Goal: Task Accomplishment & Management: Use online tool/utility

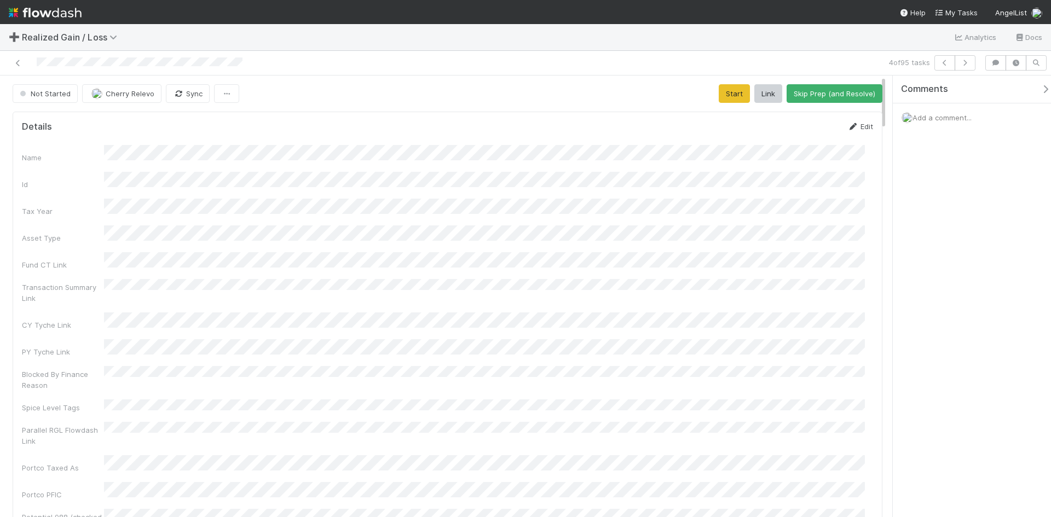
click at [852, 126] on link "Edit" at bounding box center [860, 126] width 26 height 9
click at [810, 126] on button "Save" at bounding box center [814, 130] width 31 height 19
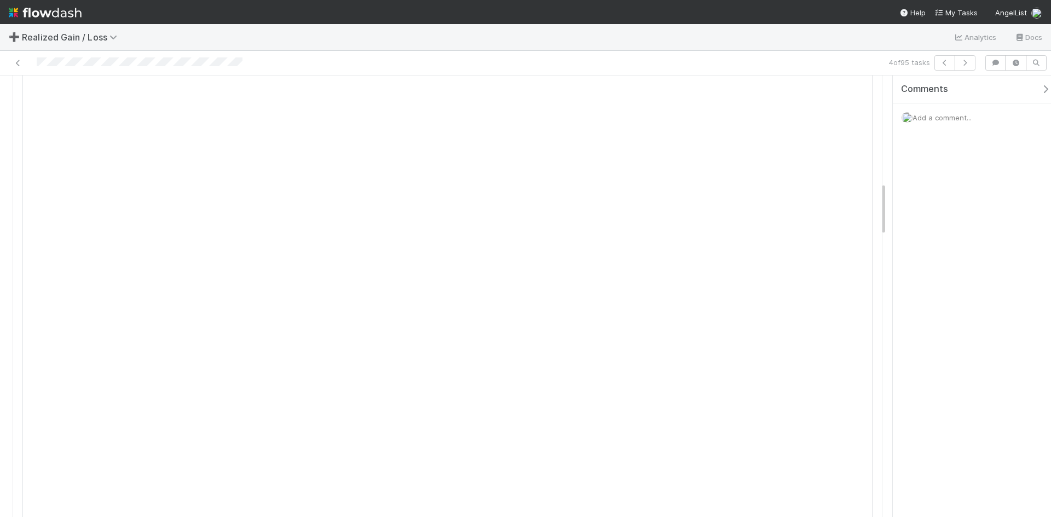
scroll to position [876, 0]
click at [949, 120] on span "Add a comment..." at bounding box center [941, 117] width 59 height 9
click at [941, 302] on button "Add Comment" at bounding box center [941, 301] width 63 height 19
click at [946, 395] on div "Comments Add a comment... Cherry Relevo just now Reply..." at bounding box center [972, 297] width 158 height 442
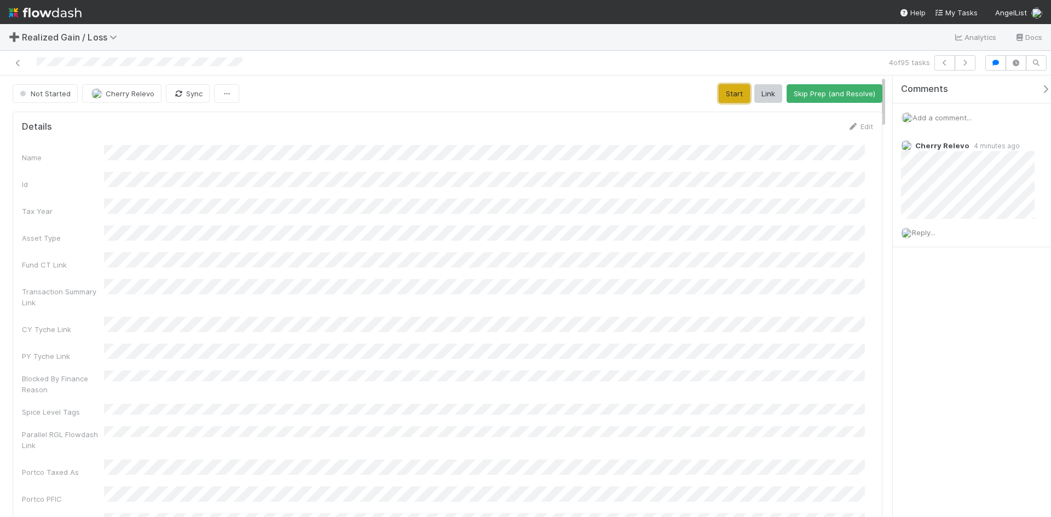
click at [727, 96] on button "Start" at bounding box center [734, 93] width 31 height 19
click at [802, 86] on button "Request Review (and Resolve)" at bounding box center [823, 93] width 118 height 19
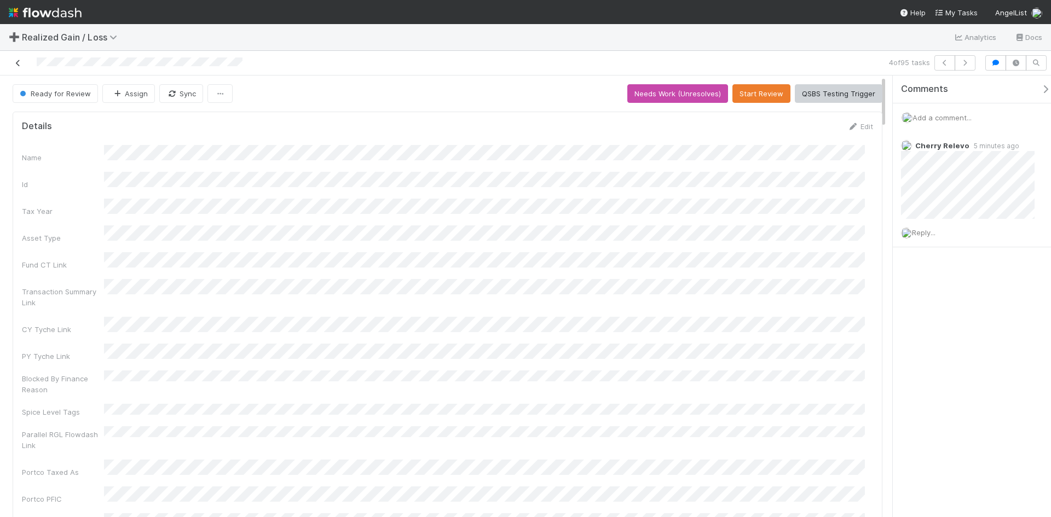
click at [14, 60] on icon at bounding box center [18, 63] width 11 height 7
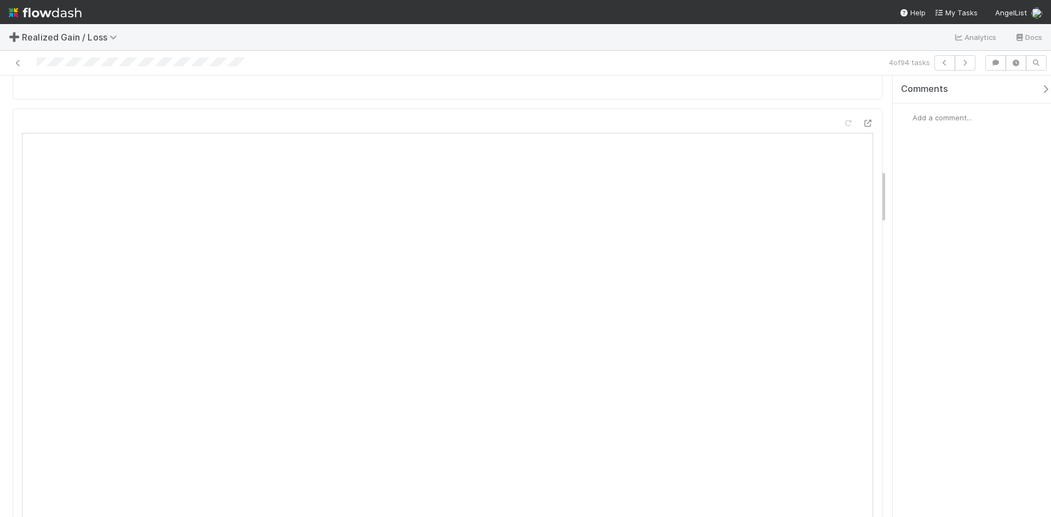
scroll to position [821, 0]
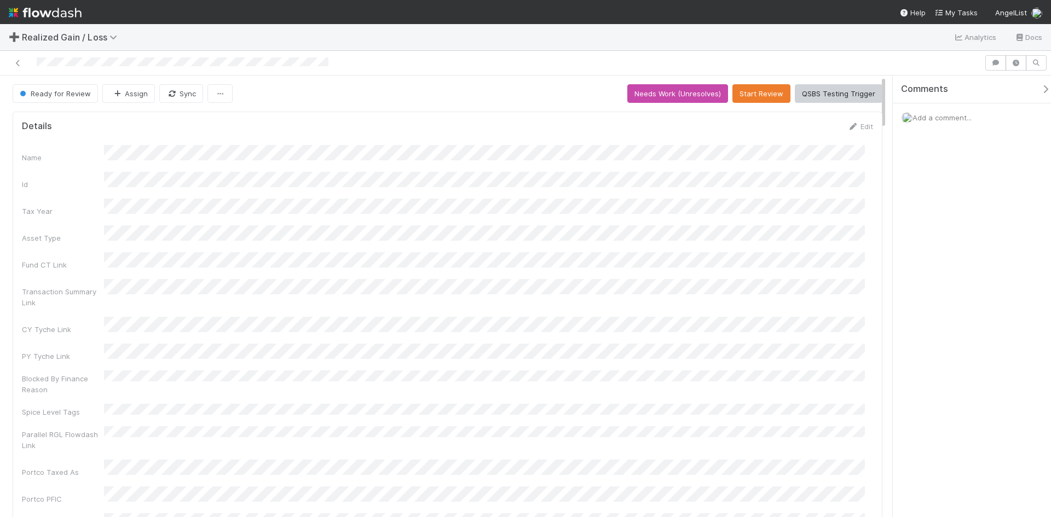
drag, startPoint x: 940, startPoint y: 114, endPoint x: 941, endPoint y: 120, distance: 6.1
click at [940, 115] on span "Add a comment..." at bounding box center [941, 117] width 59 height 9
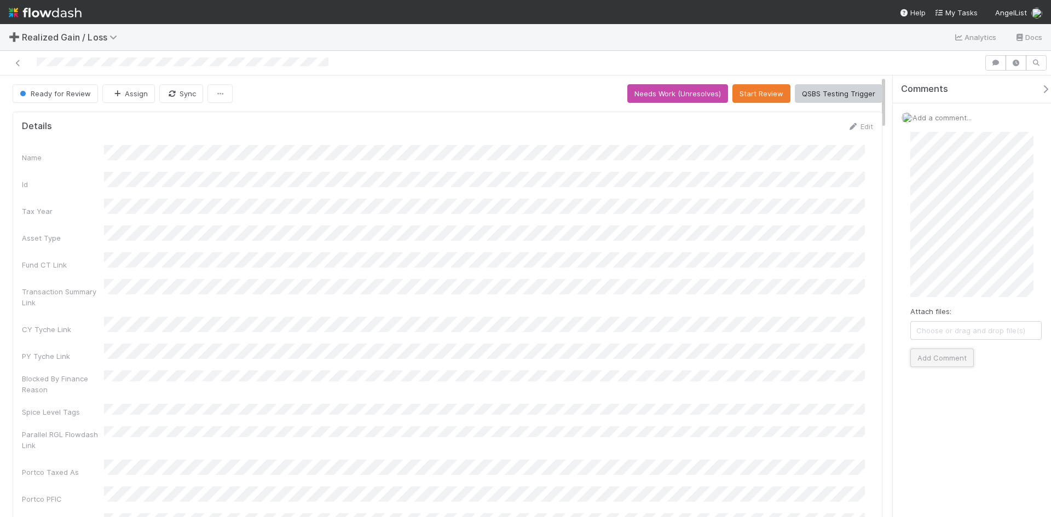
click at [960, 359] on button "Add Comment" at bounding box center [941, 358] width 63 height 19
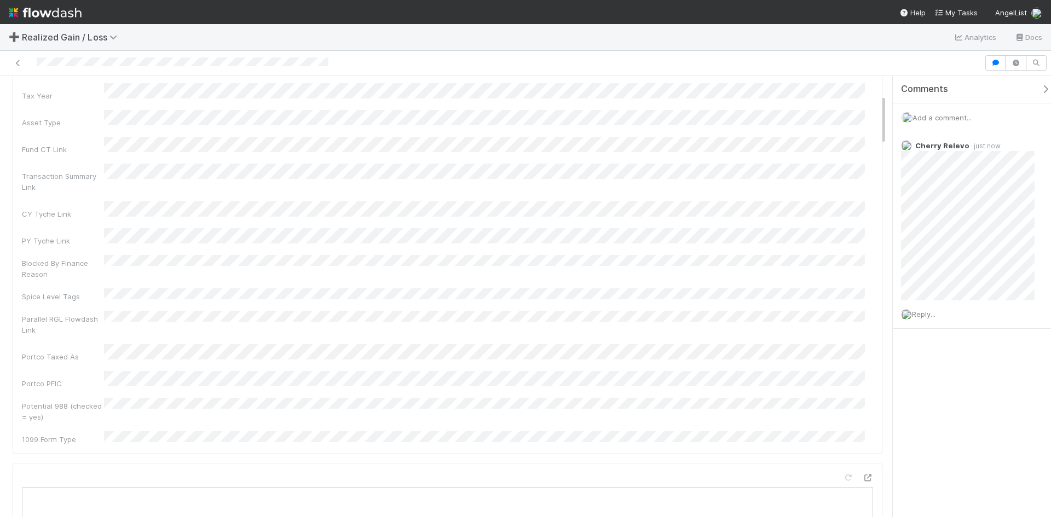
scroll to position [164, 0]
